Goal: Navigation & Orientation: Find specific page/section

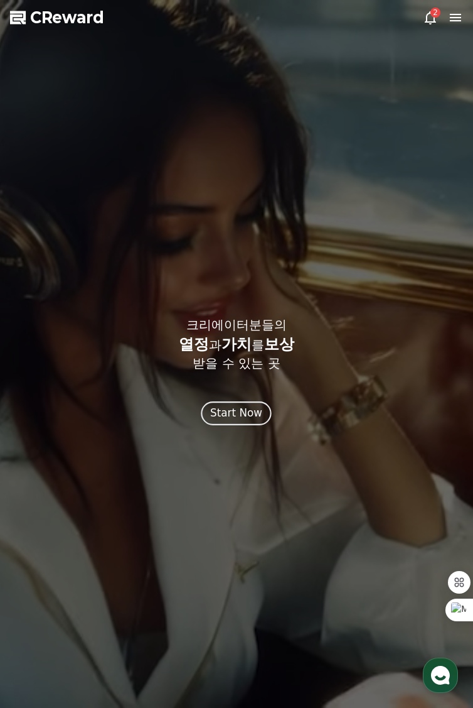
click at [246, 421] on div "Start Now" at bounding box center [237, 413] width 52 height 16
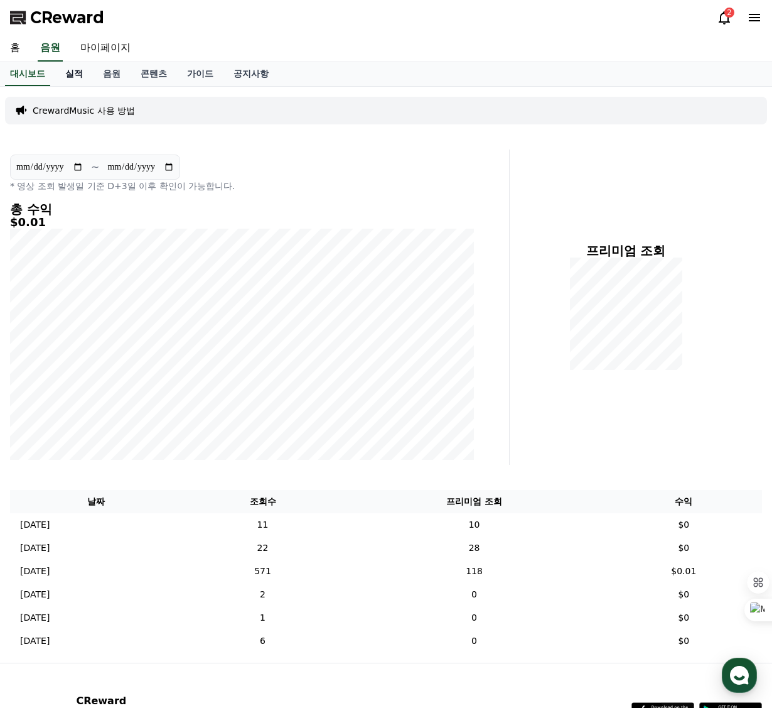
click at [79, 78] on link "실적" at bounding box center [74, 74] width 38 height 24
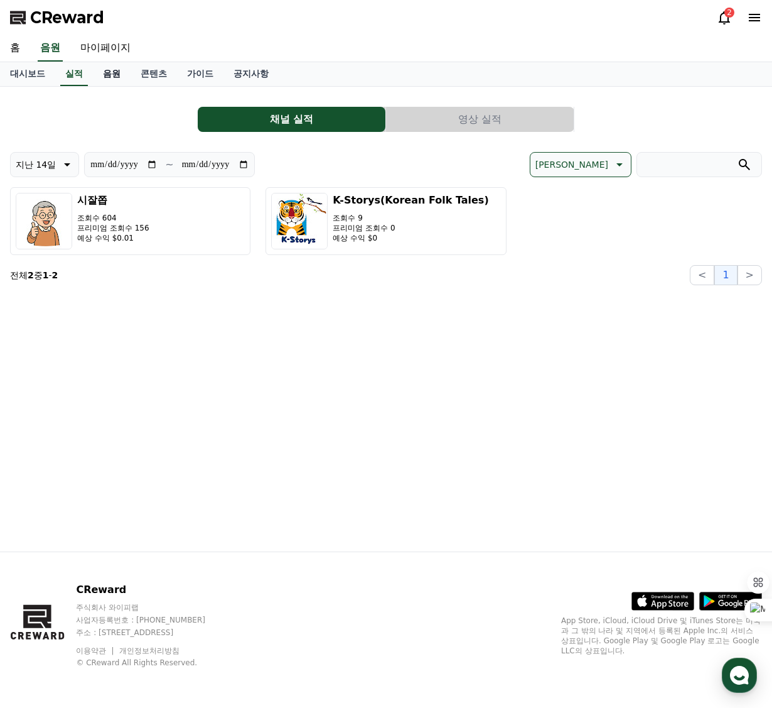
click at [119, 71] on link "음원" at bounding box center [112, 74] width 38 height 24
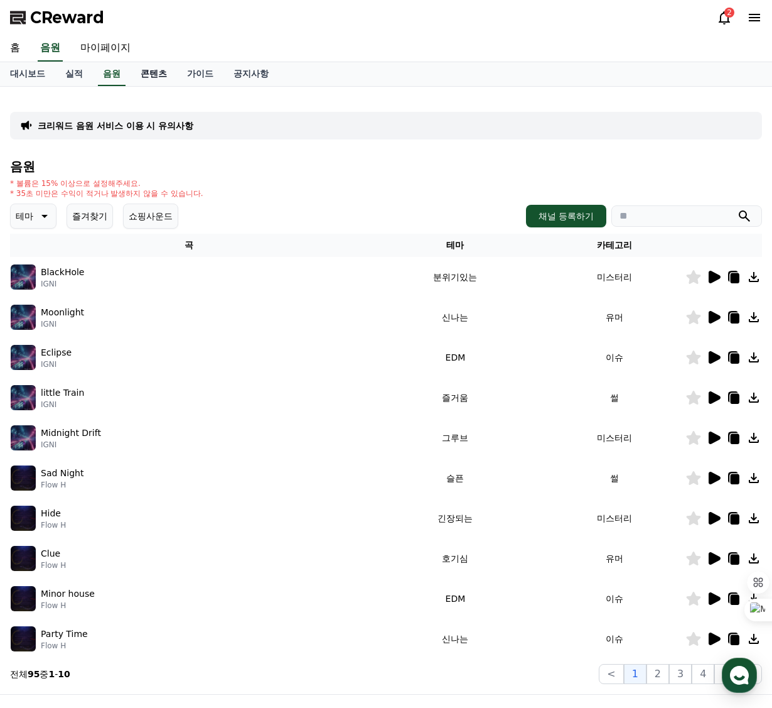
click at [156, 72] on link "콘텐츠" at bounding box center [154, 74] width 46 height 24
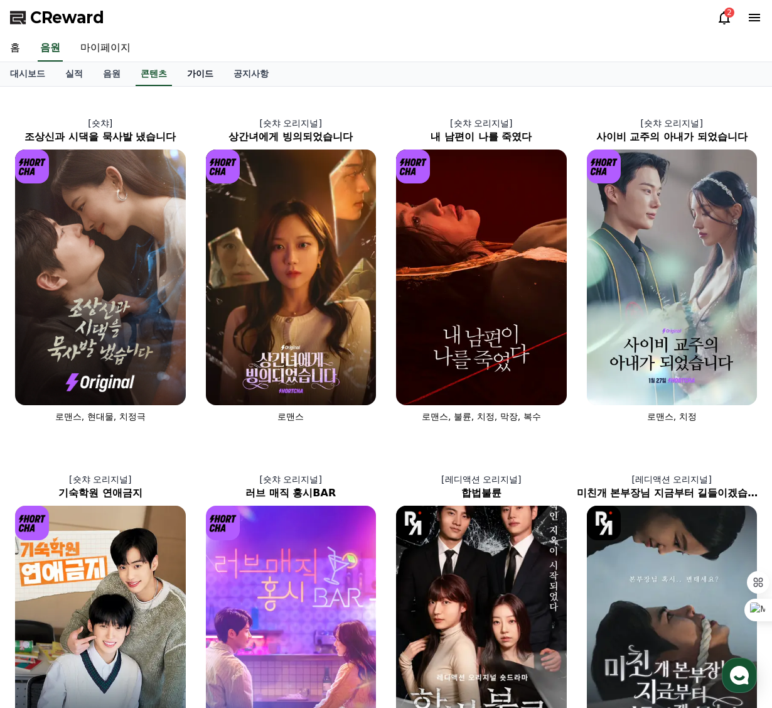
click at [197, 72] on link "가이드" at bounding box center [200, 74] width 46 height 24
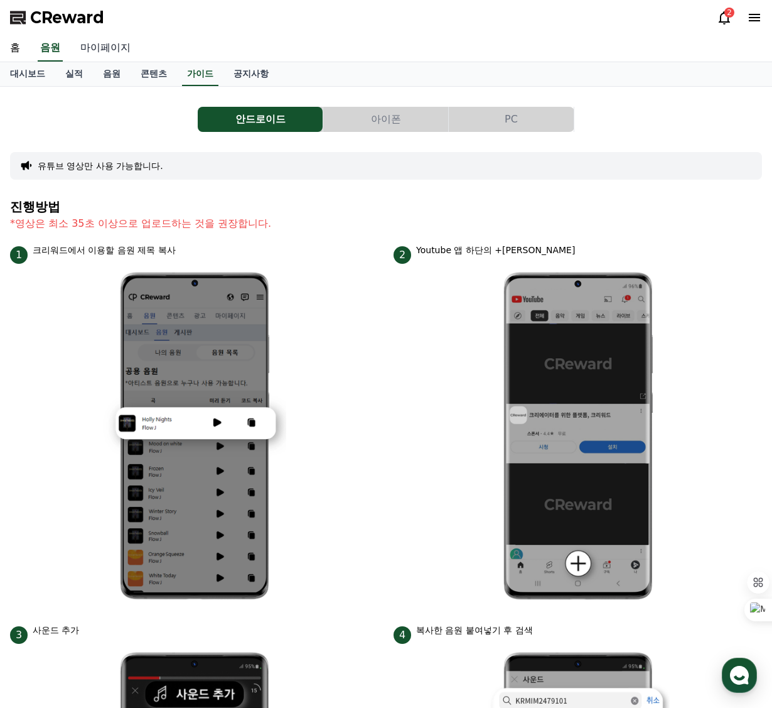
click at [107, 47] on link "마이페이지" at bounding box center [105, 48] width 70 height 26
select select "**********"
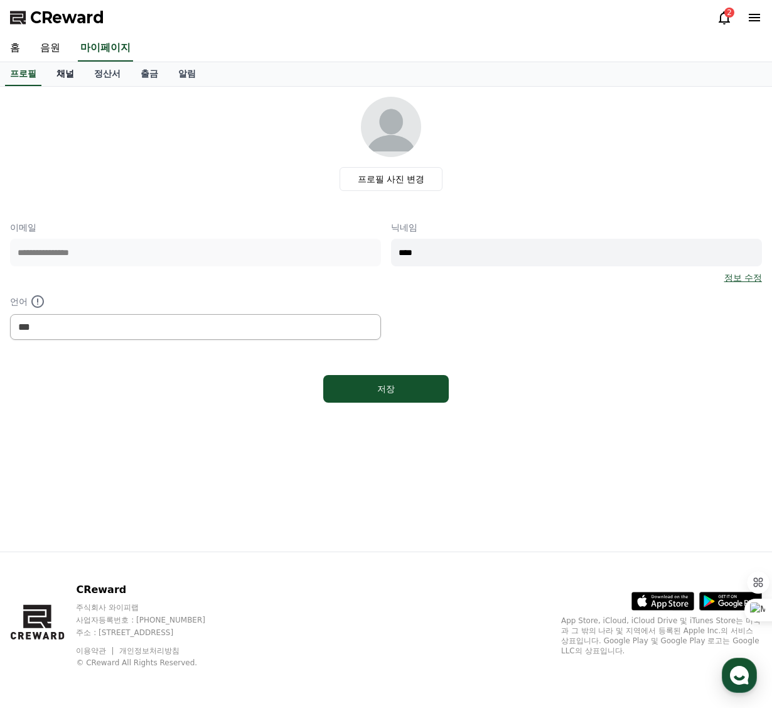
click at [70, 74] on link "채널" at bounding box center [65, 74] width 38 height 24
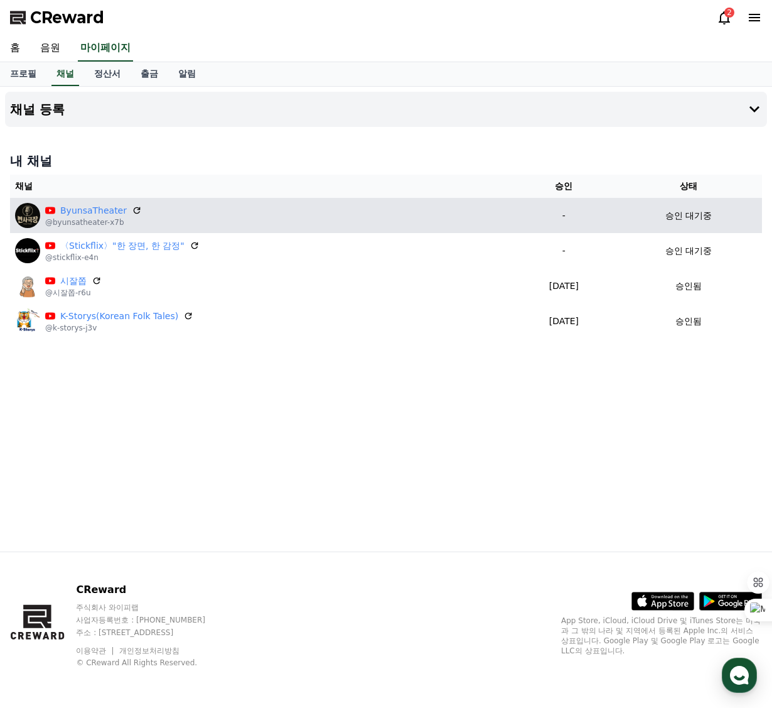
click at [473, 218] on p "-" at bounding box center [563, 215] width 93 height 13
click at [97, 211] on link "ByunsaTheater" at bounding box center [93, 210] width 67 height 13
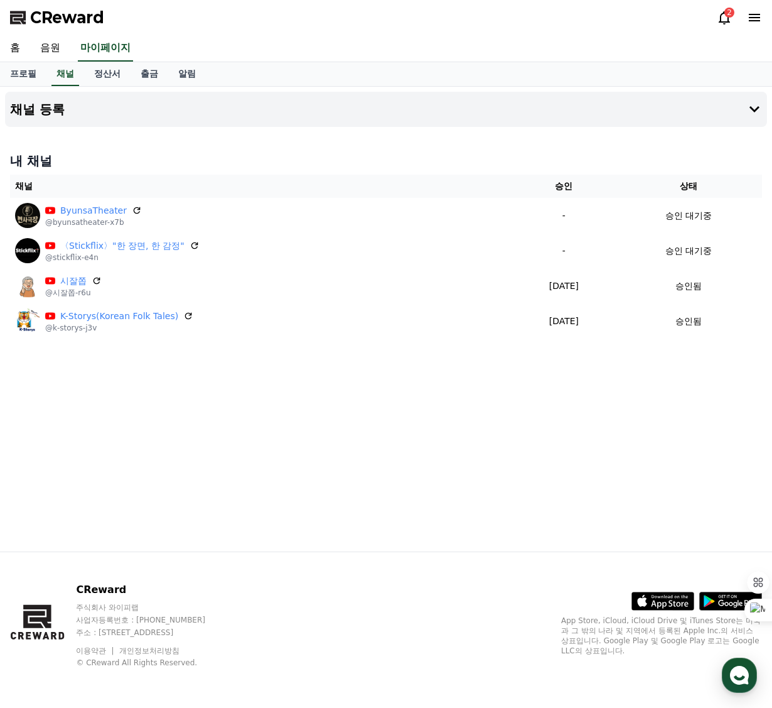
click at [132, 211] on icon at bounding box center [137, 210] width 10 height 10
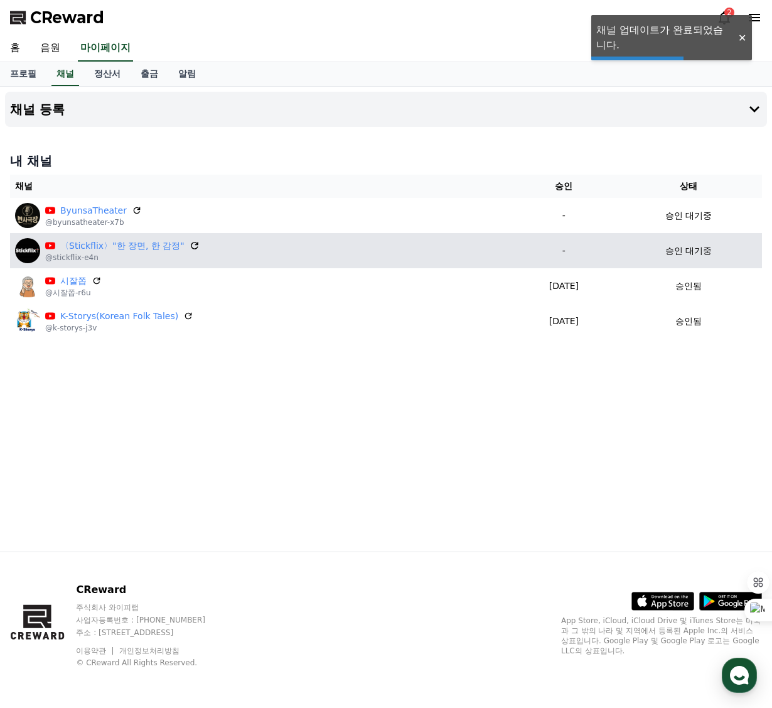
click at [191, 244] on icon at bounding box center [195, 246] width 8 height 8
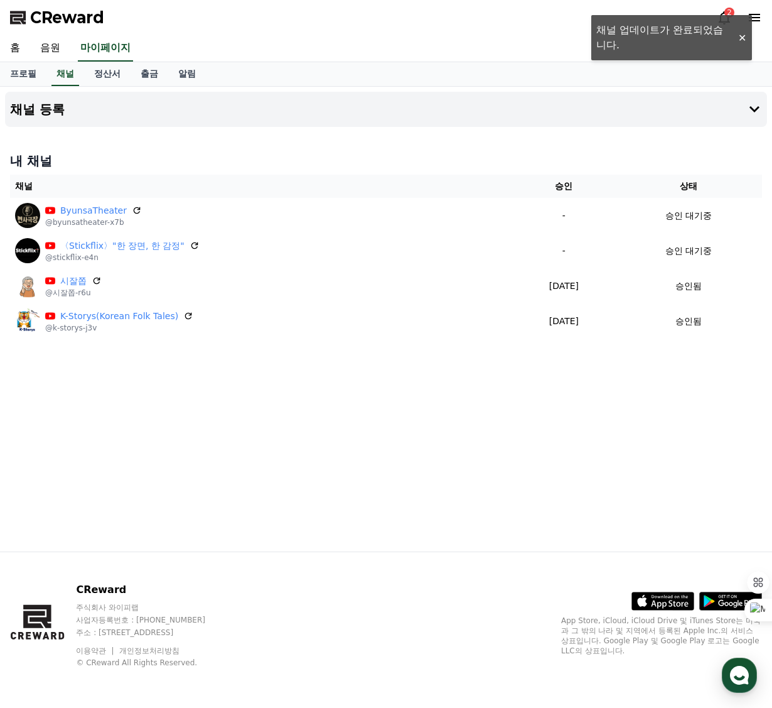
drag, startPoint x: 316, startPoint y: 438, endPoint x: 347, endPoint y: 397, distance: 51.1
click at [316, 436] on div "채널 등록 내 채널 채널 승인 상태 ByunsaTheater @byunsatheater-x7b - 승인 대기중 〈Stickflix〉"한 장면,…" at bounding box center [386, 319] width 772 height 465
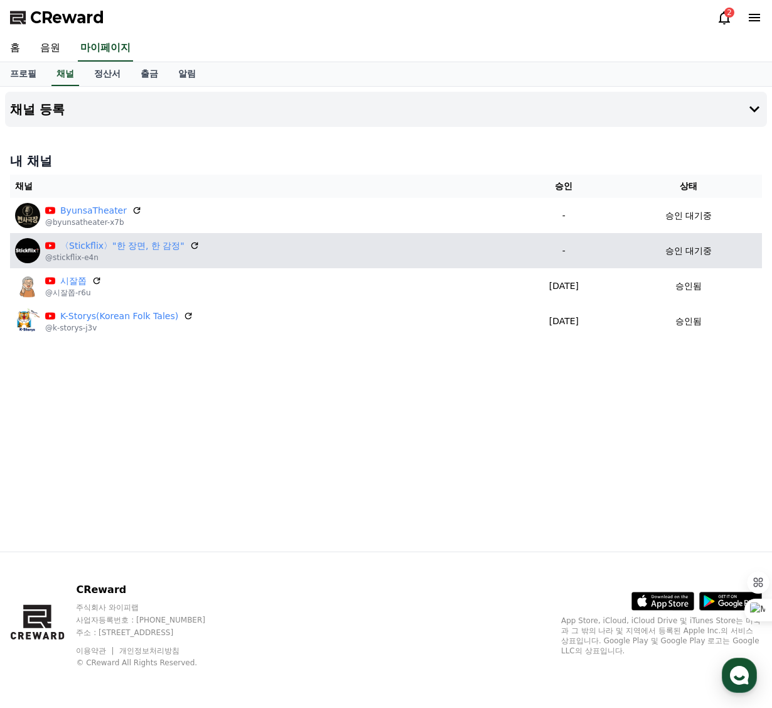
click at [473, 251] on p "승인 대기중" at bounding box center [689, 250] width 46 height 13
click at [92, 247] on link "〈Stickflix〉"한 장면, 한 감정"" at bounding box center [122, 245] width 124 height 13
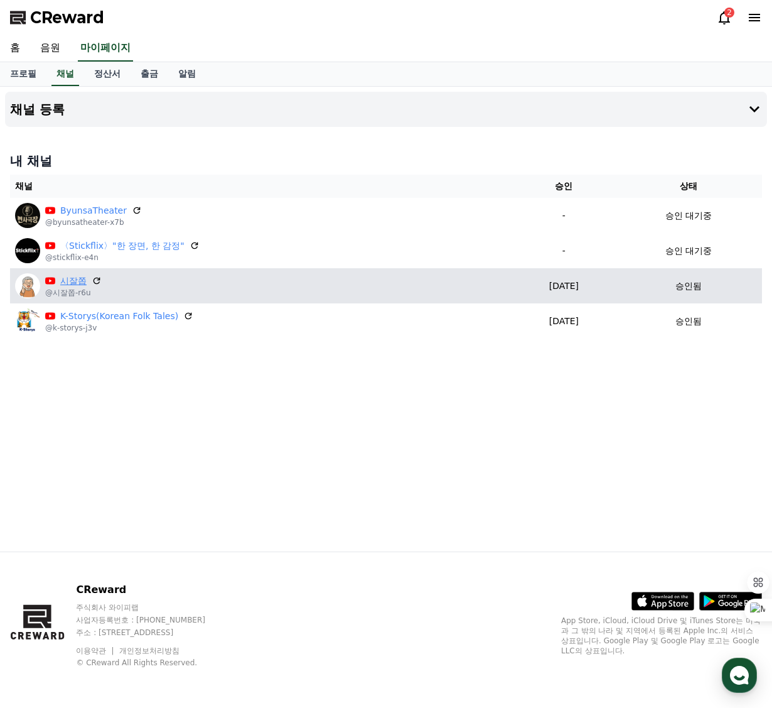
click at [72, 284] on link "시잘쫍" at bounding box center [73, 280] width 26 height 13
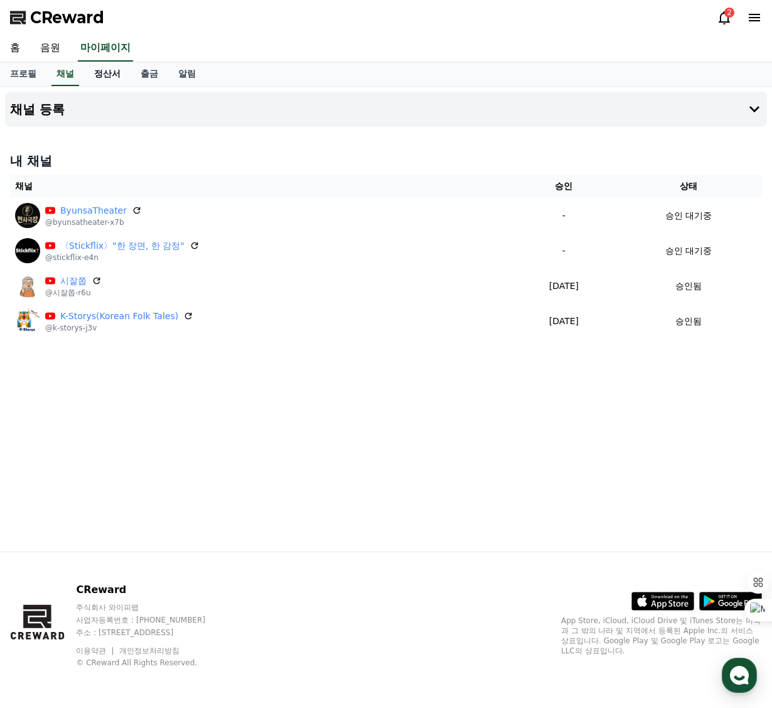
click at [107, 74] on link "정산서" at bounding box center [107, 74] width 46 height 24
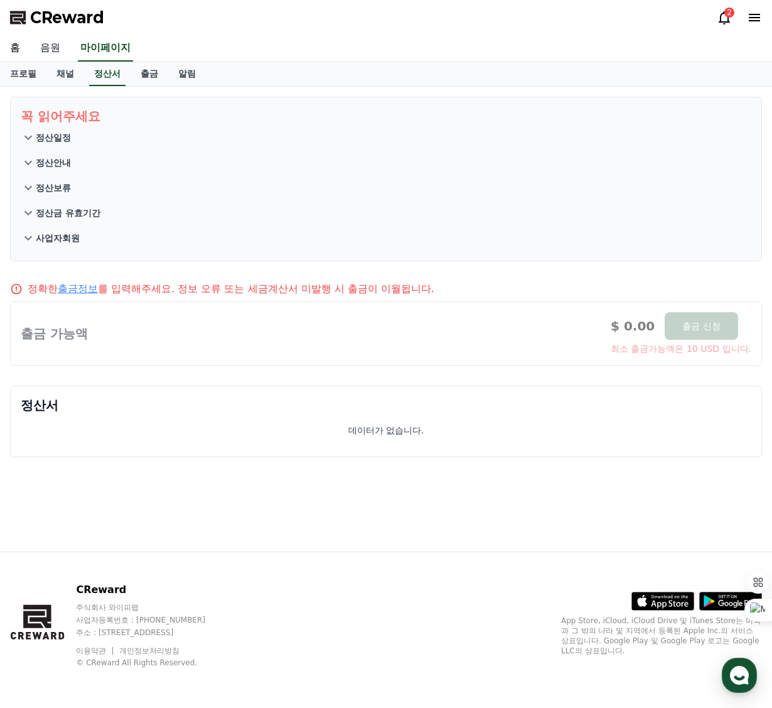
click at [59, 51] on link "음원" at bounding box center [50, 48] width 40 height 26
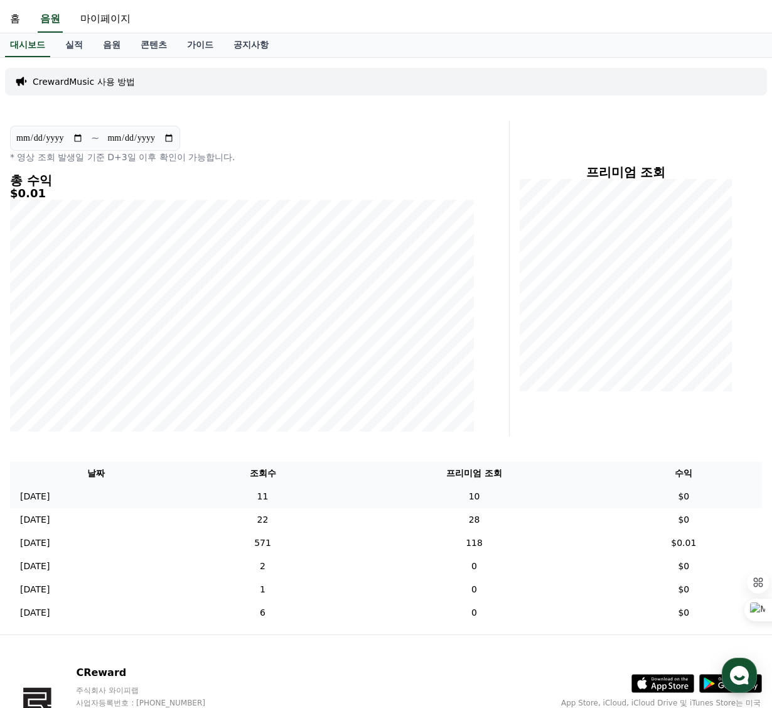
scroll to position [27, 0]
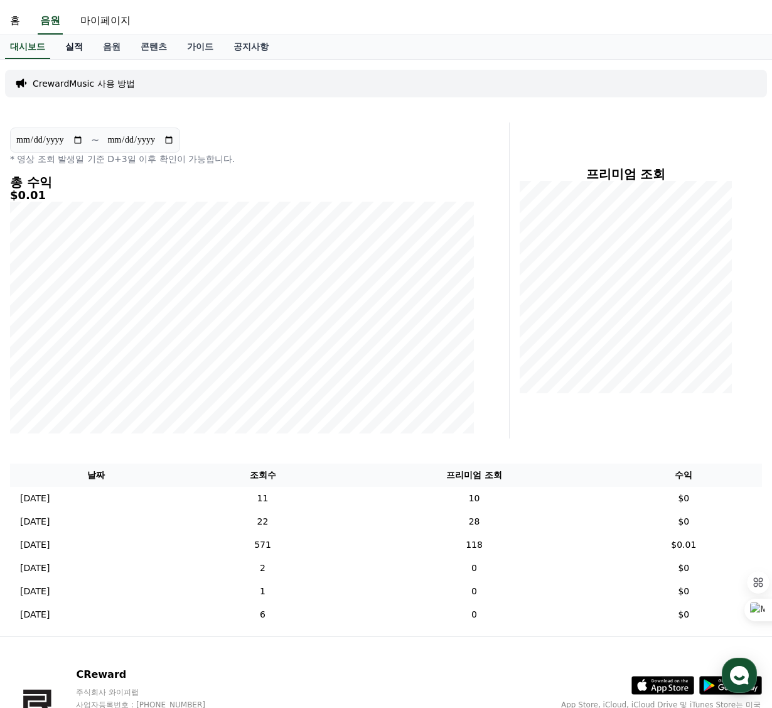
click at [74, 49] on link "실적" at bounding box center [74, 47] width 38 height 24
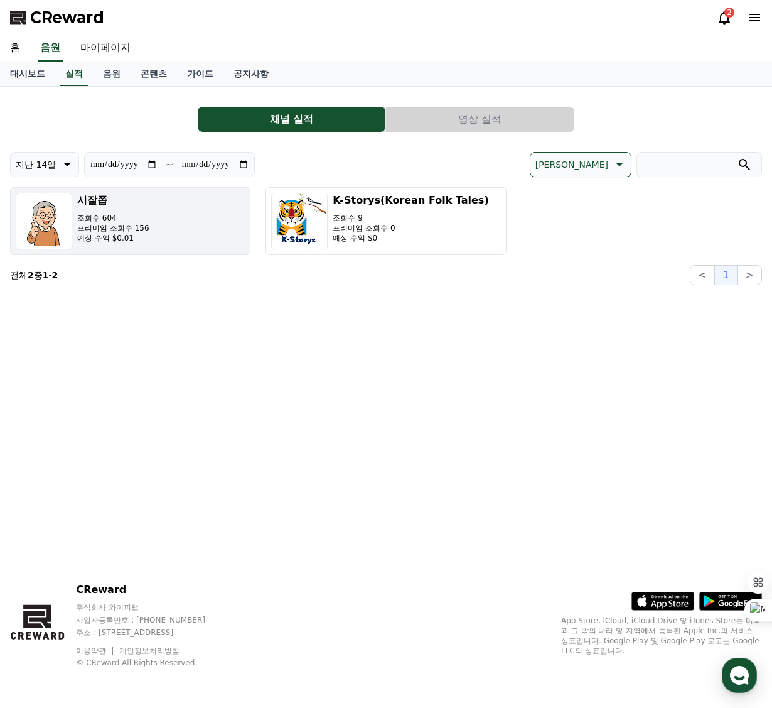
click at [123, 219] on p "조회수 604" at bounding box center [113, 218] width 72 height 10
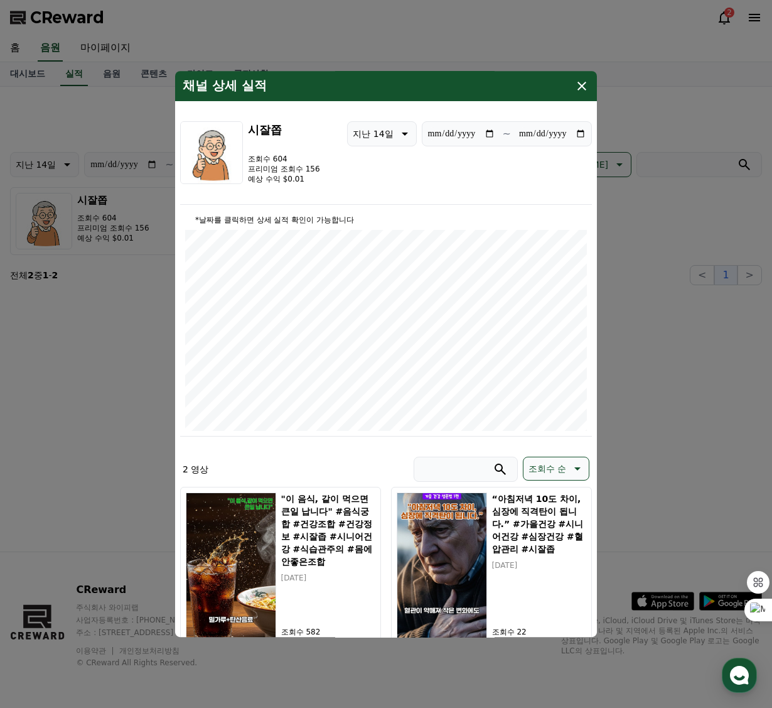
click at [473, 82] on icon "modal" at bounding box center [582, 85] width 15 height 15
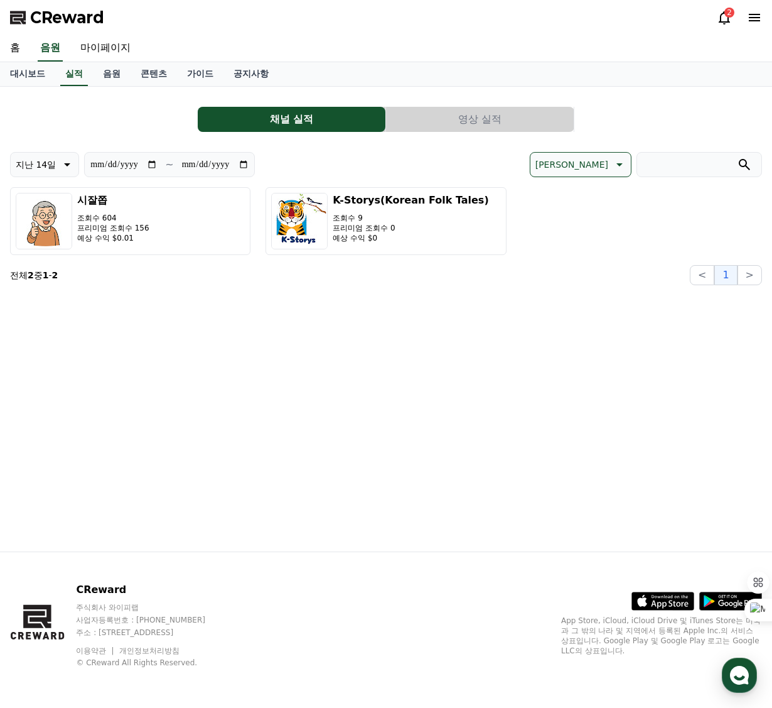
click at [473, 21] on icon at bounding box center [724, 17] width 15 height 15
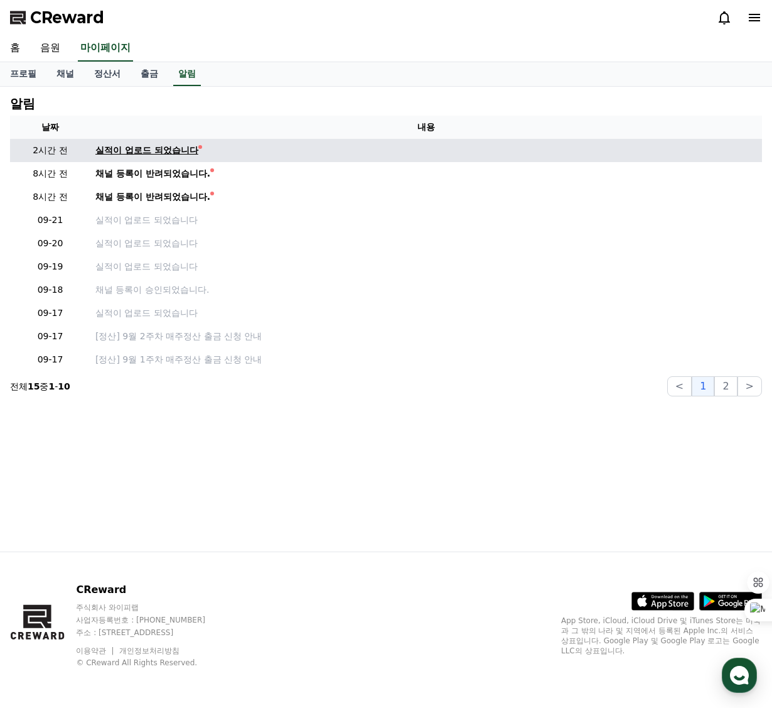
click at [173, 152] on div "실적이 업로드 되었습니다" at bounding box center [146, 150] width 103 height 13
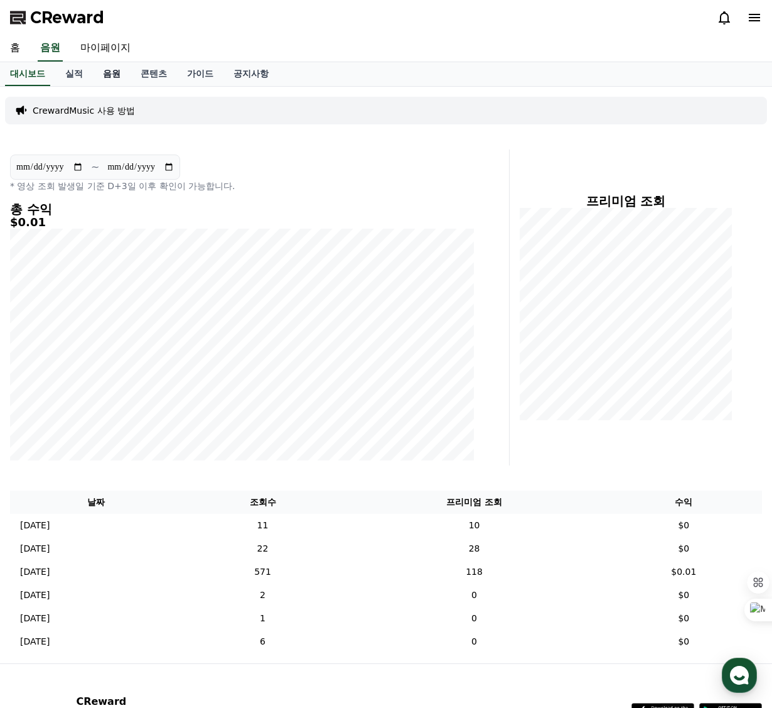
click at [111, 77] on link "음원" at bounding box center [112, 74] width 38 height 24
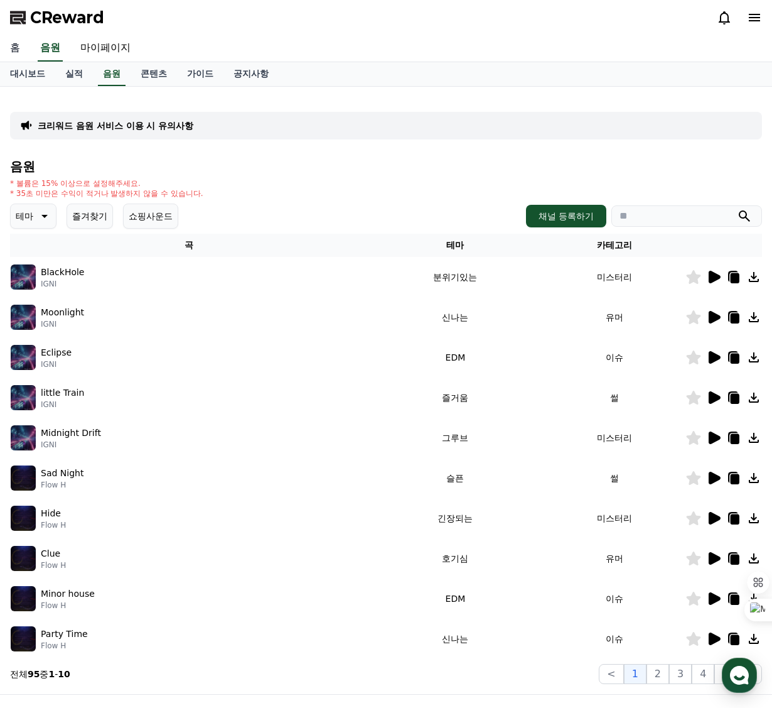
click at [17, 48] on link "홈" at bounding box center [15, 48] width 30 height 26
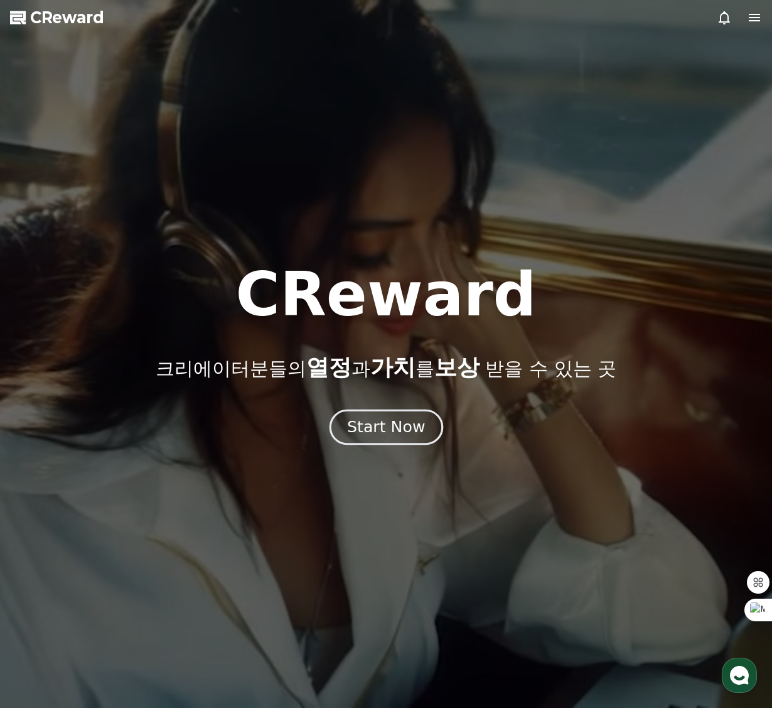
click at [381, 426] on div "Start Now" at bounding box center [386, 426] width 78 height 21
